Goal: Information Seeking & Learning: Learn about a topic

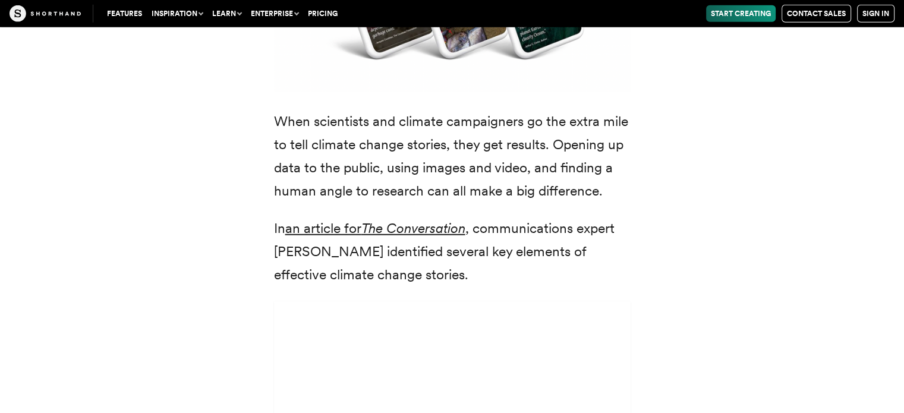
scroll to position [3161, 0]
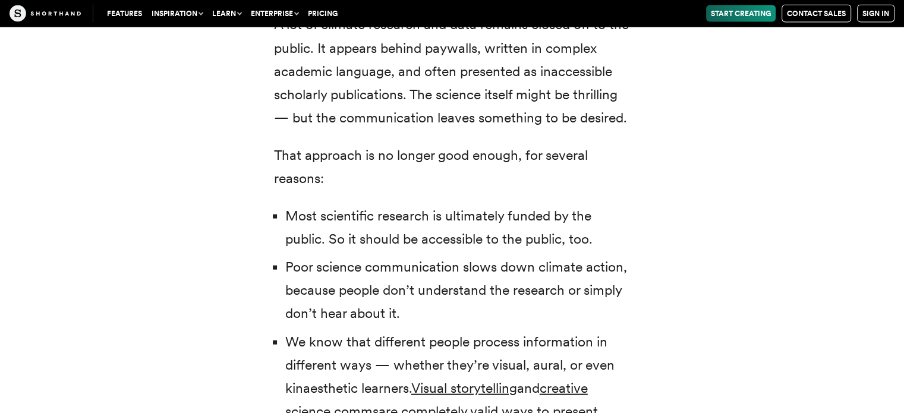
click at [419, 205] on li "Most scientific research is ultimately funded by the public. So it should be ac…" at bounding box center [457, 228] width 345 height 46
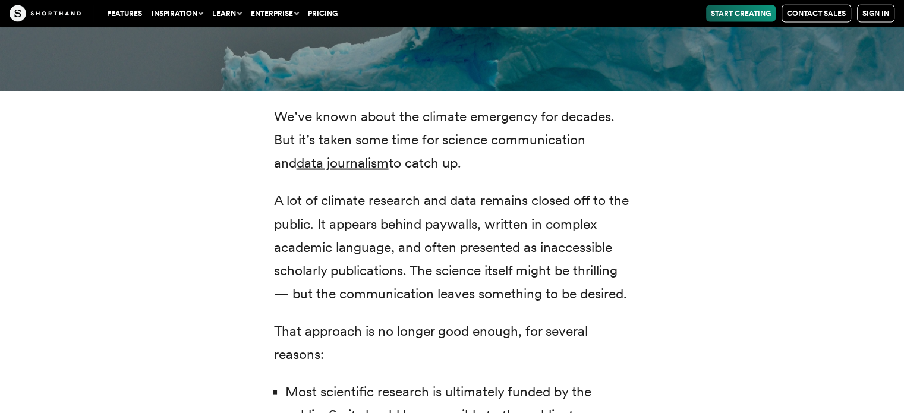
scroll to position [2335, 0]
drag, startPoint x: 350, startPoint y: 136, endPoint x: 320, endPoint y: 170, distance: 45.5
click at [320, 189] on p "A lot of climate research and data remains closed off to the public. It appears…" at bounding box center [452, 247] width 357 height 116
click at [326, 155] on link "data journalism" at bounding box center [343, 163] width 92 height 17
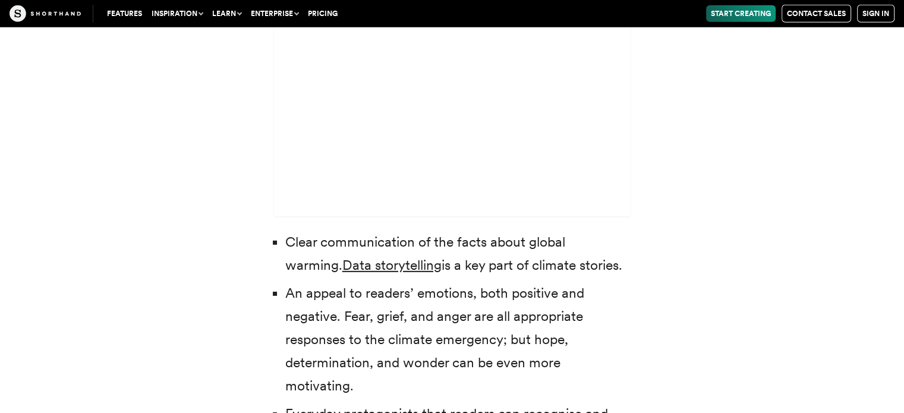
scroll to position [3502, 0]
click at [361, 257] on link "Data storytelling" at bounding box center [391, 265] width 99 height 17
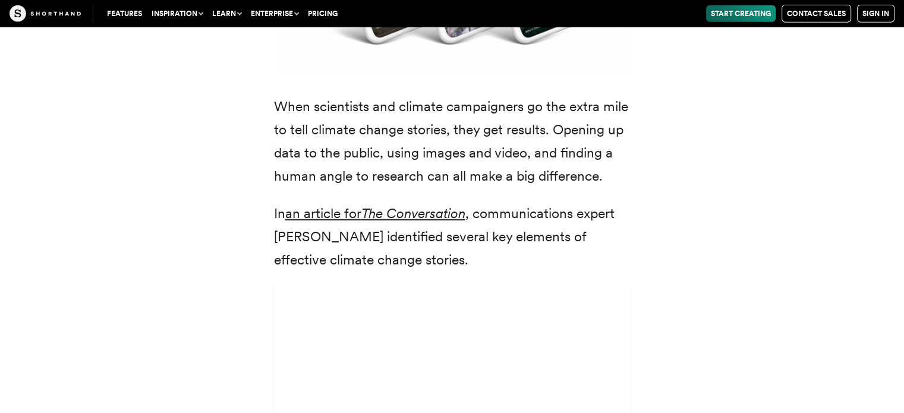
scroll to position [3178, 0]
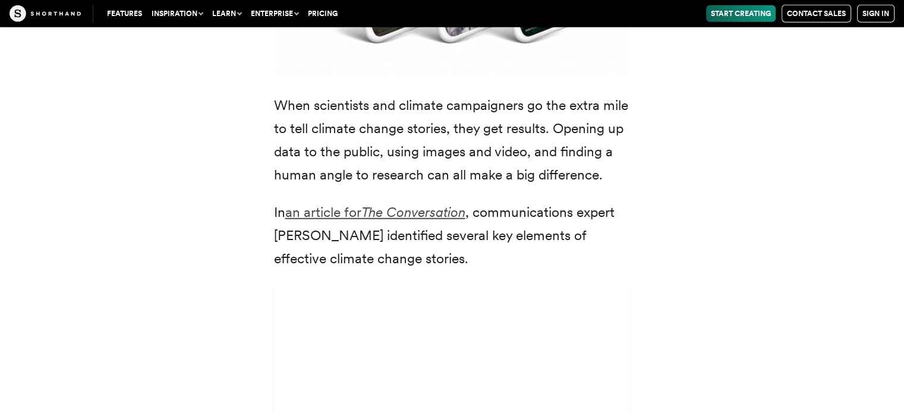
click at [378, 204] on em "The Conversation" at bounding box center [413, 212] width 104 height 17
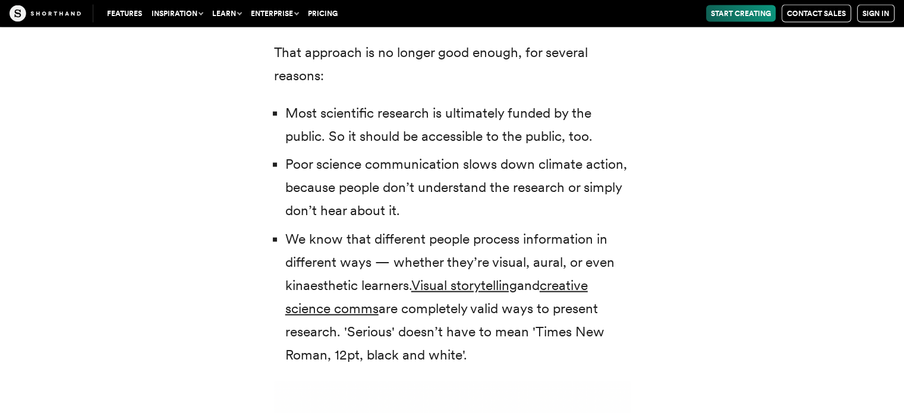
scroll to position [2405, 0]
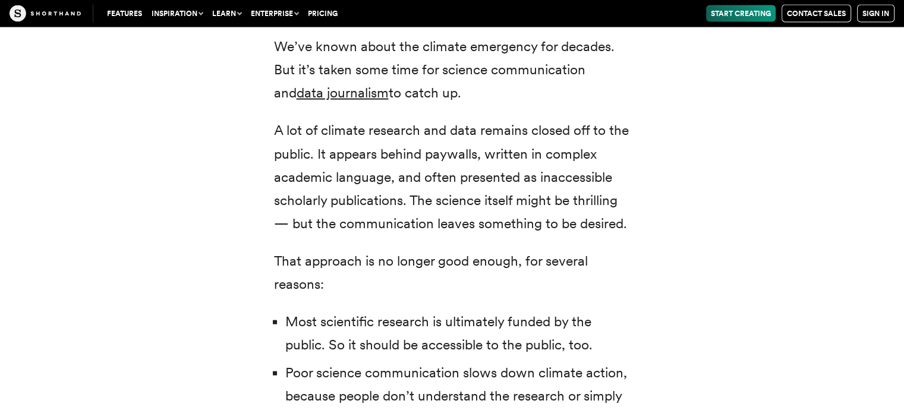
click at [343, 156] on p "A lot of climate research and data remains closed off to the public. It appears…" at bounding box center [452, 177] width 357 height 116
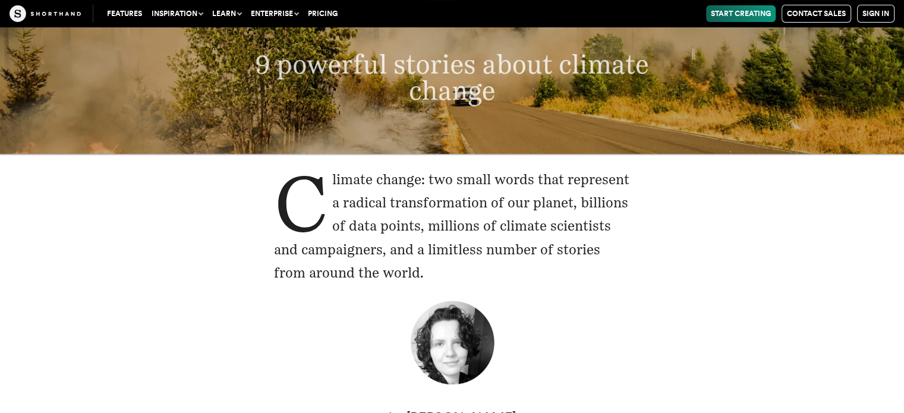
scroll to position [0, 0]
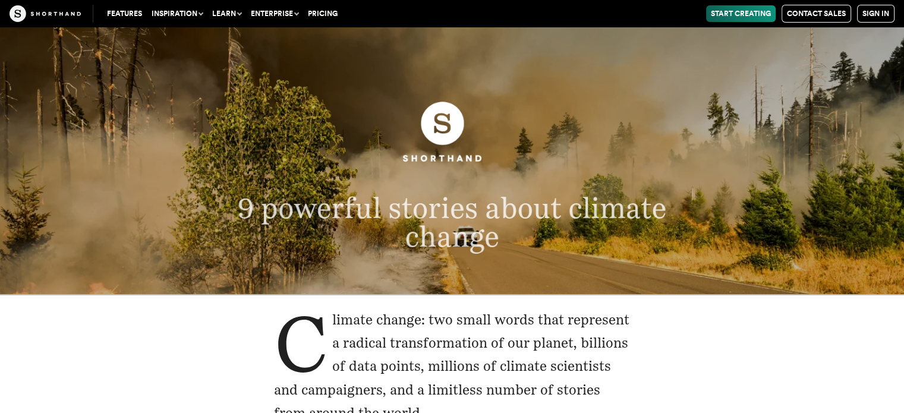
click at [440, 203] on span "9 powerful stories about climate change" at bounding box center [452, 222] width 429 height 62
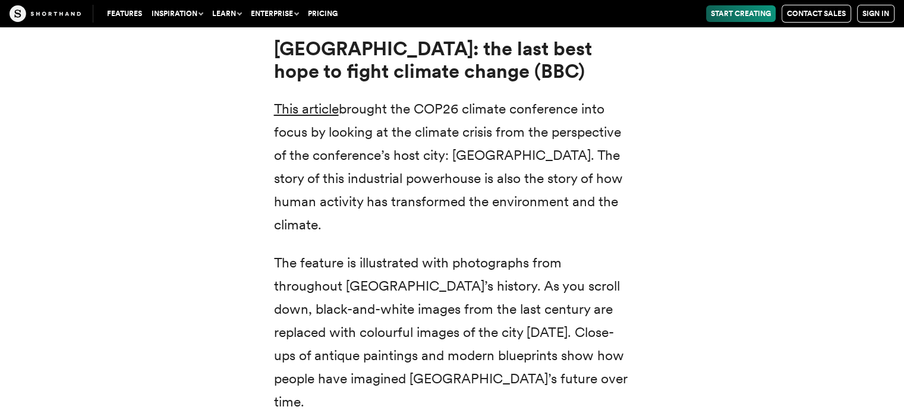
scroll to position [4347, 0]
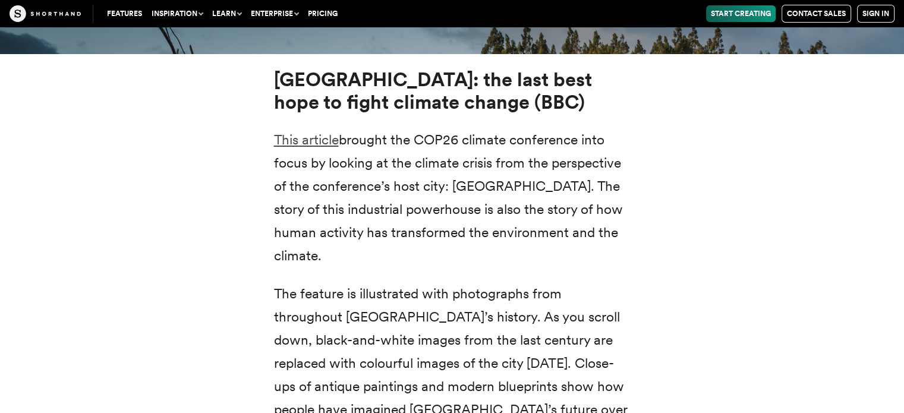
click at [322, 131] on link "This article" at bounding box center [306, 139] width 65 height 17
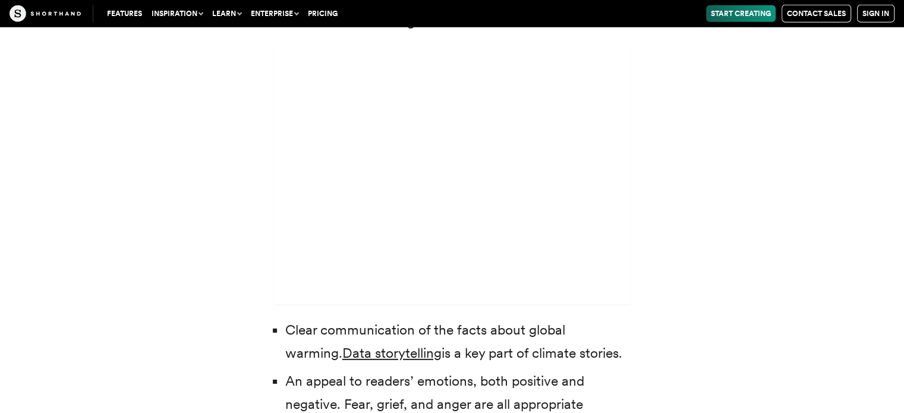
scroll to position [3412, 0]
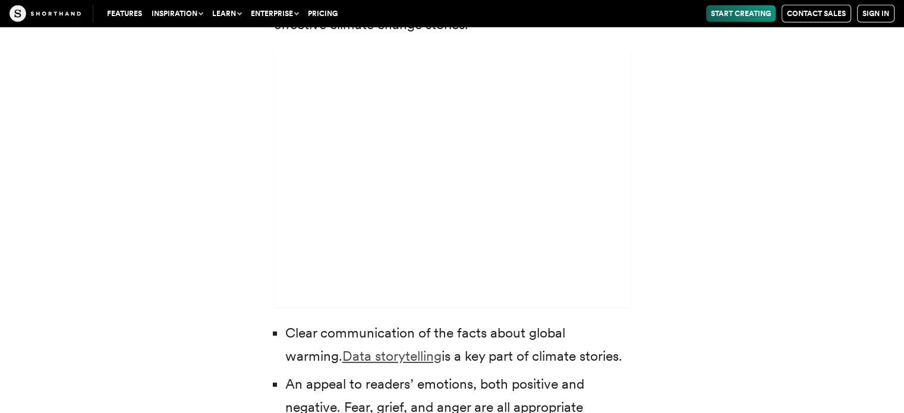
click at [342, 348] on link "Data storytelling" at bounding box center [391, 356] width 99 height 17
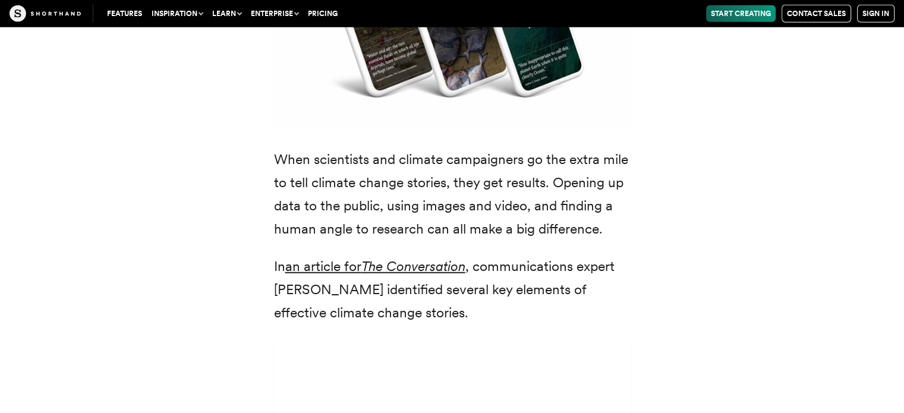
scroll to position [3123, 0]
click at [366, 259] on link "an article for The Conversation" at bounding box center [375, 267] width 180 height 17
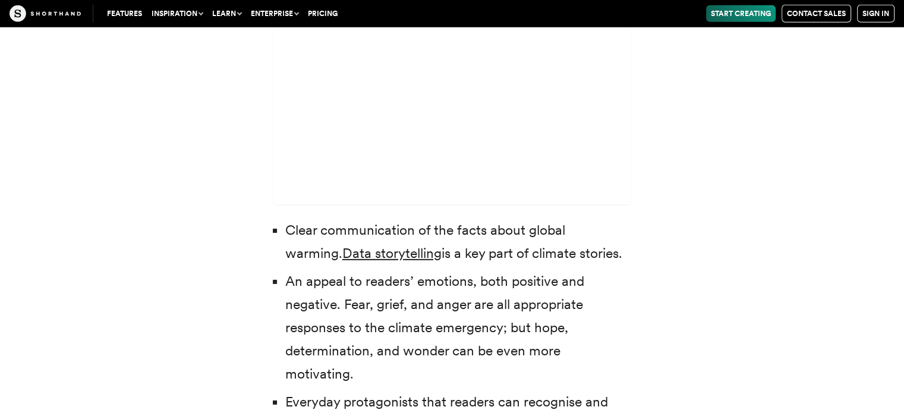
scroll to position [3518, 0]
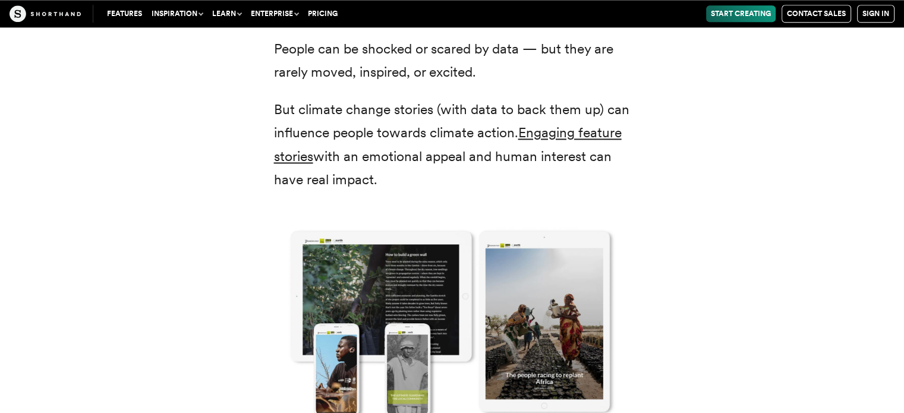
scroll to position [1586, 0]
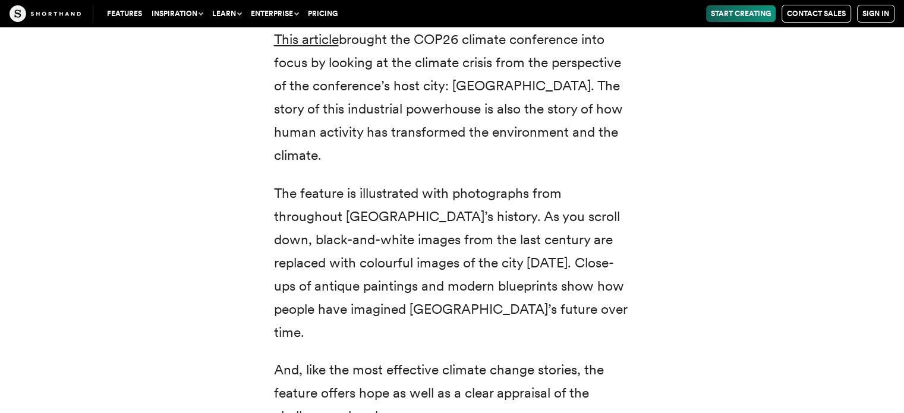
scroll to position [4427, 0]
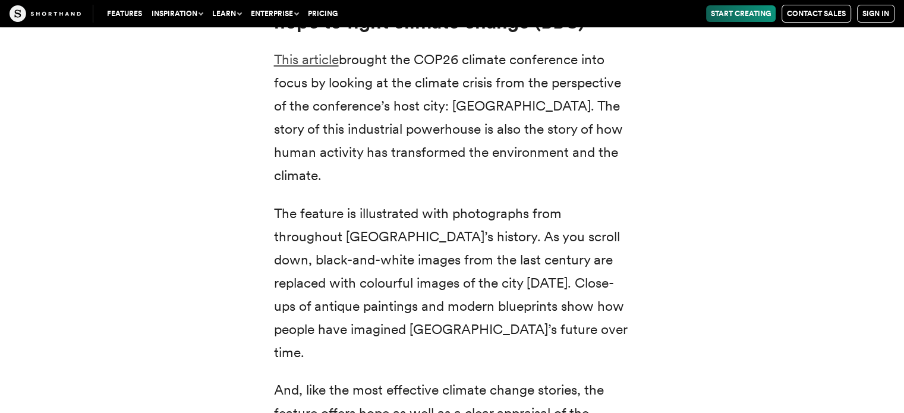
click at [304, 51] on link "This article" at bounding box center [306, 59] width 65 height 17
